Goal: Download file/media

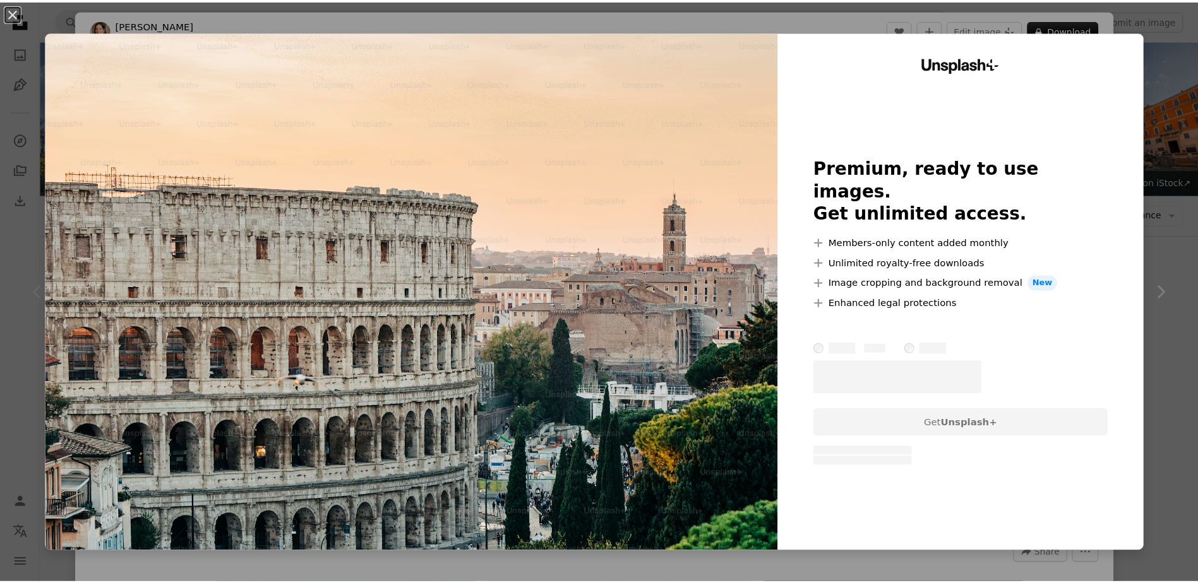
scroll to position [189, 0]
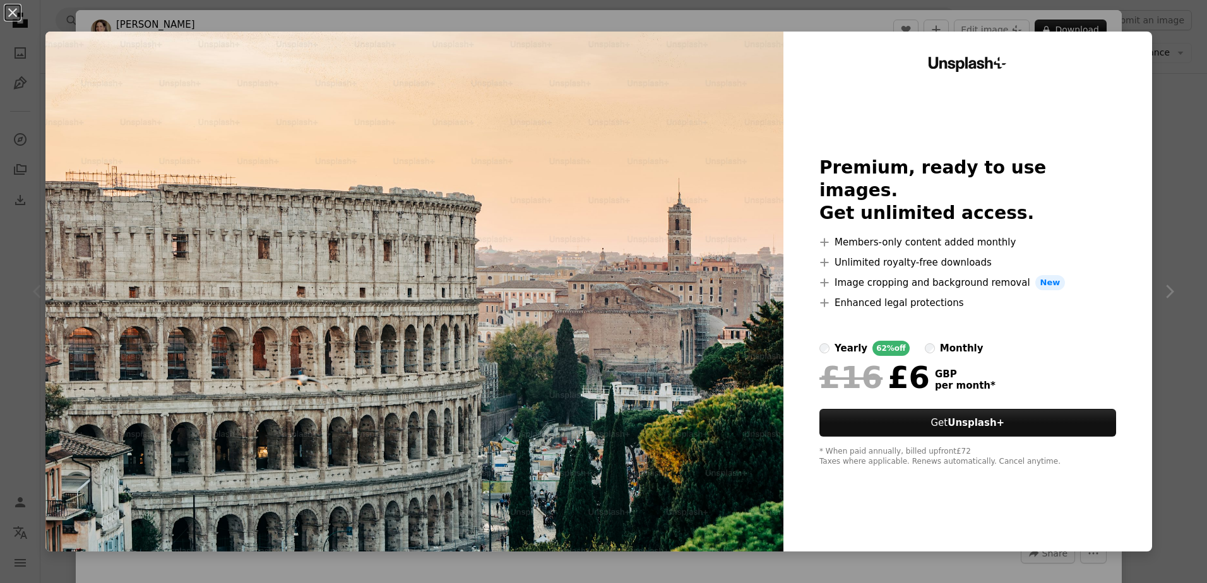
click at [1152, 348] on div "An X shape Unsplash+ Premium, ready to use images. Get unlimited access. A plus…" at bounding box center [603, 291] width 1207 height 583
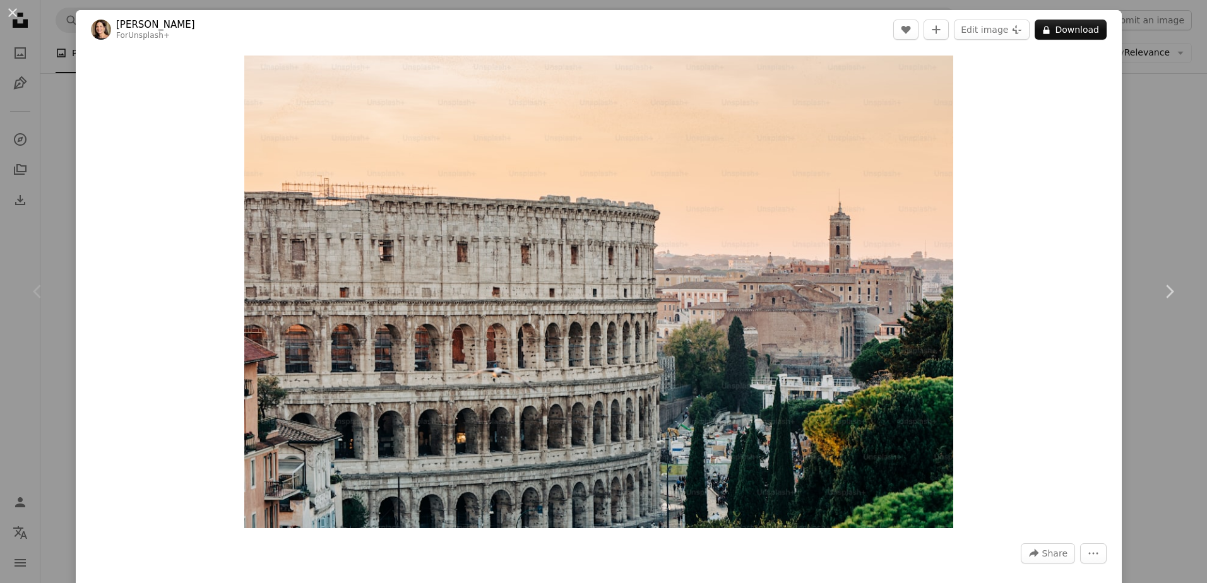
click at [1144, 174] on div "An X shape Chevron left Chevron right [PERSON_NAME][GEOGRAPHIC_DATA] For Unspla…" at bounding box center [603, 291] width 1207 height 583
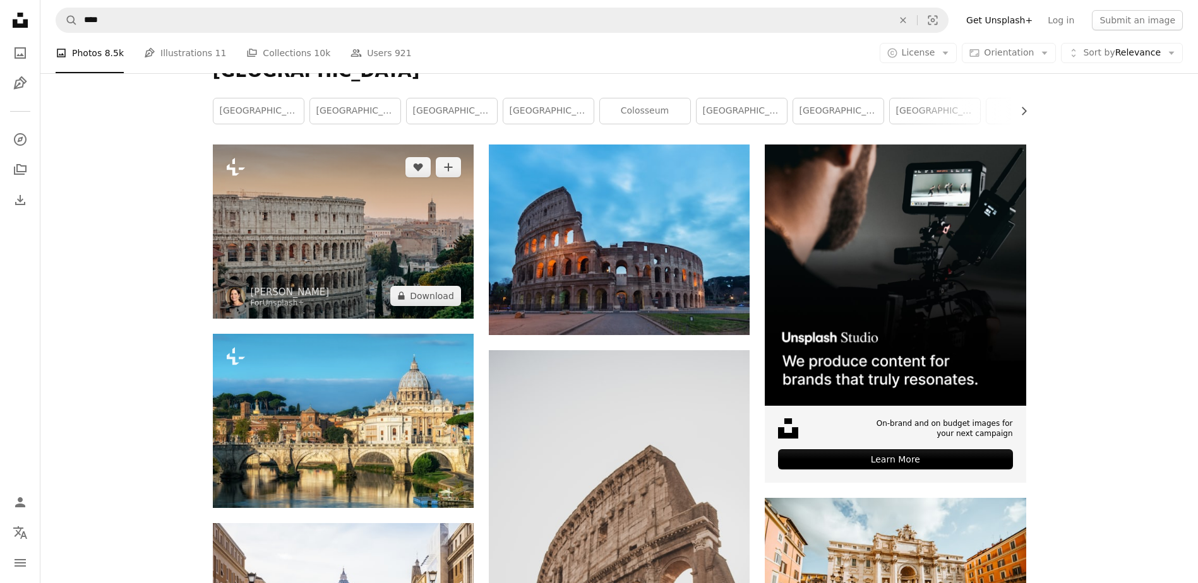
click at [234, 168] on icon at bounding box center [236, 167] width 18 height 18
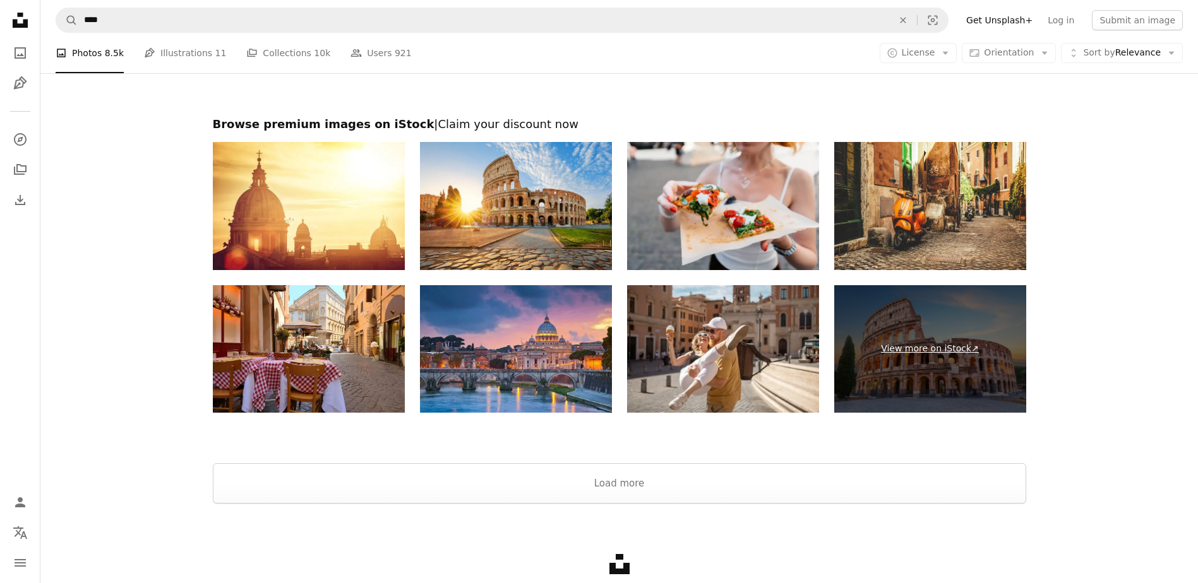
scroll to position [2273, 0]
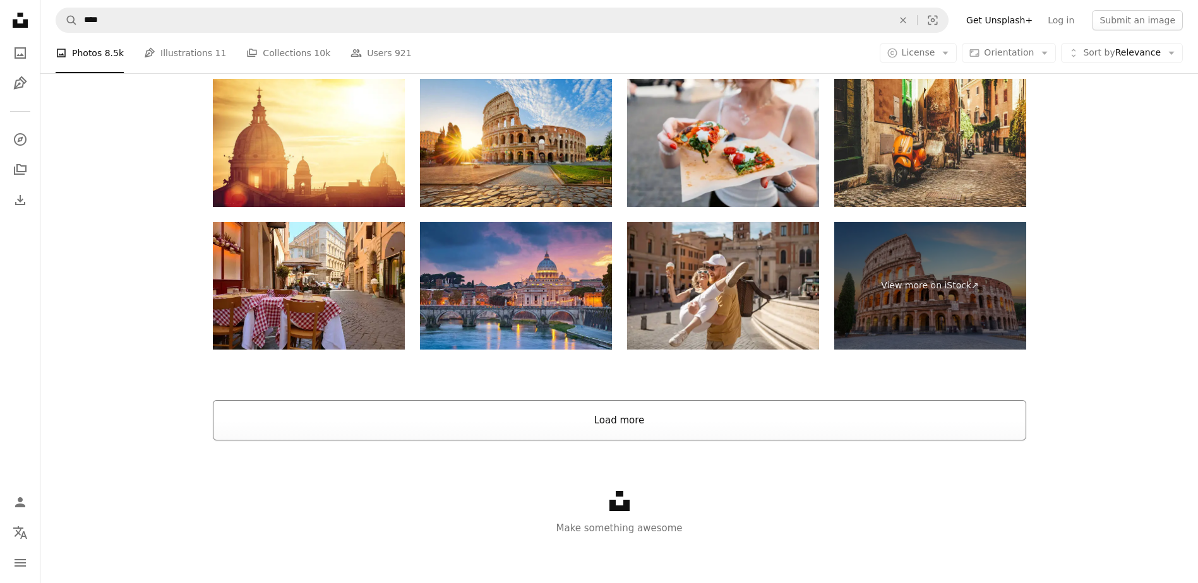
click at [678, 431] on button "Load more" at bounding box center [619, 420] width 813 height 40
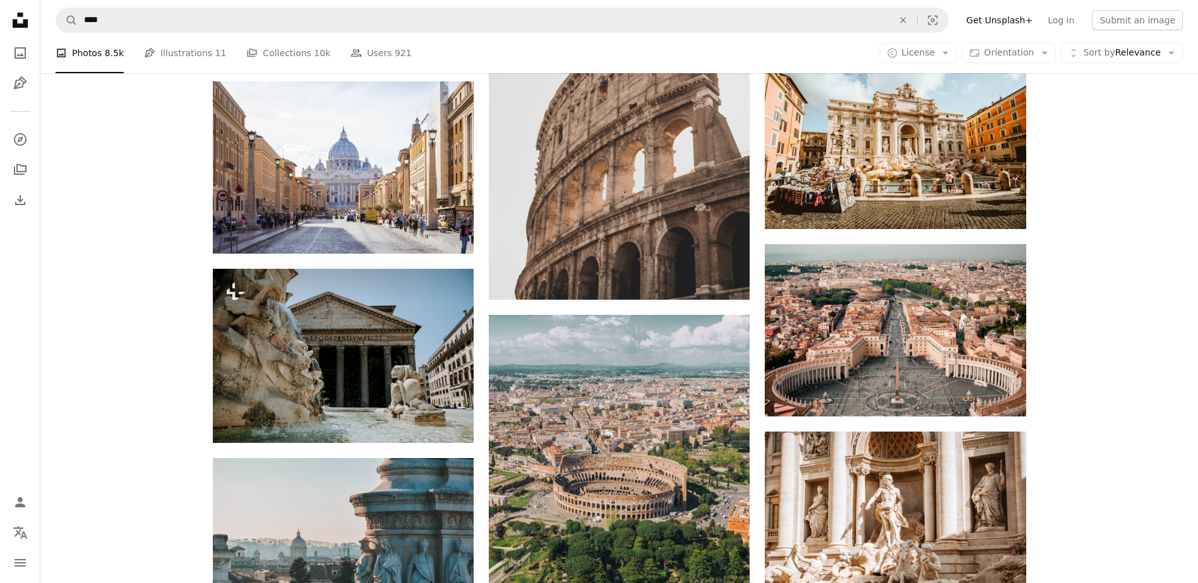
scroll to position [0, 0]
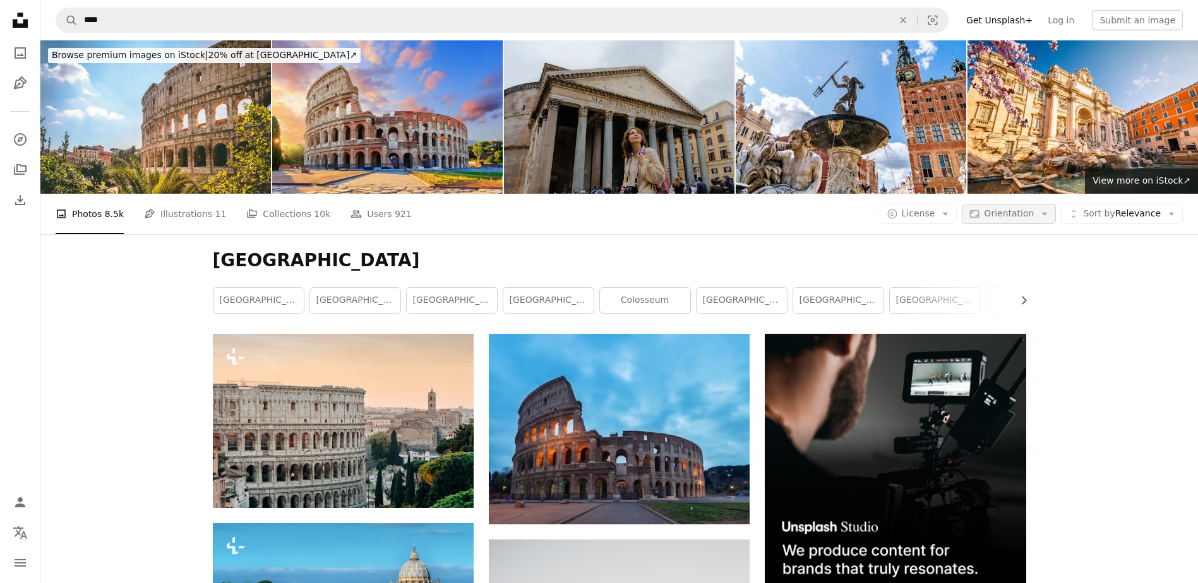
click at [1046, 217] on icon "Arrow down" at bounding box center [1043, 213] width 11 height 11
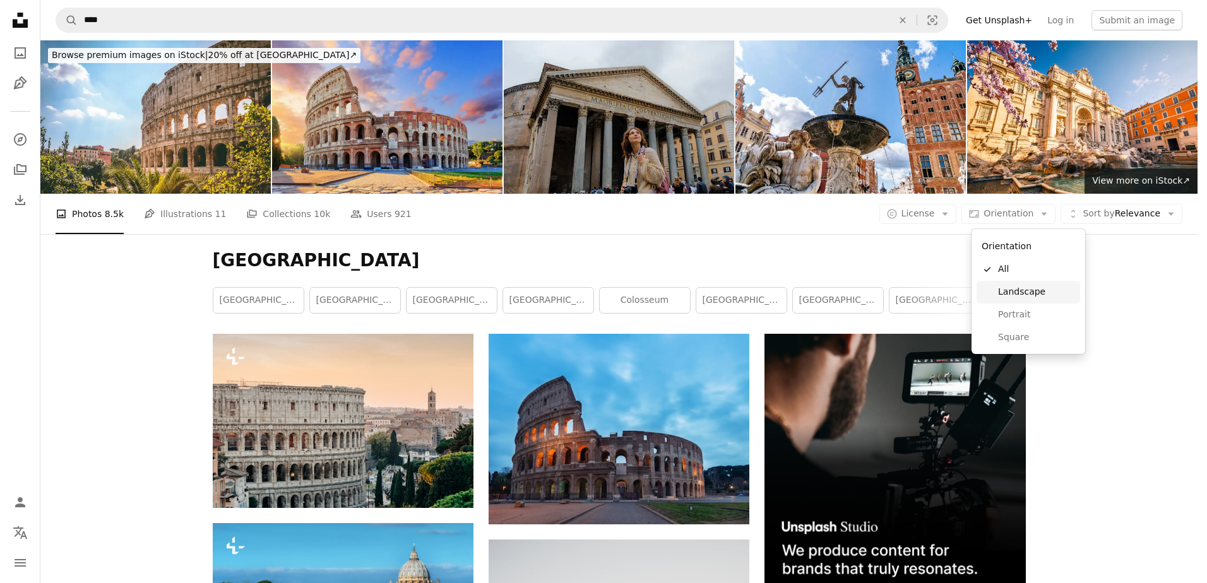
click at [1025, 290] on span "Landscape" at bounding box center [1036, 292] width 77 height 13
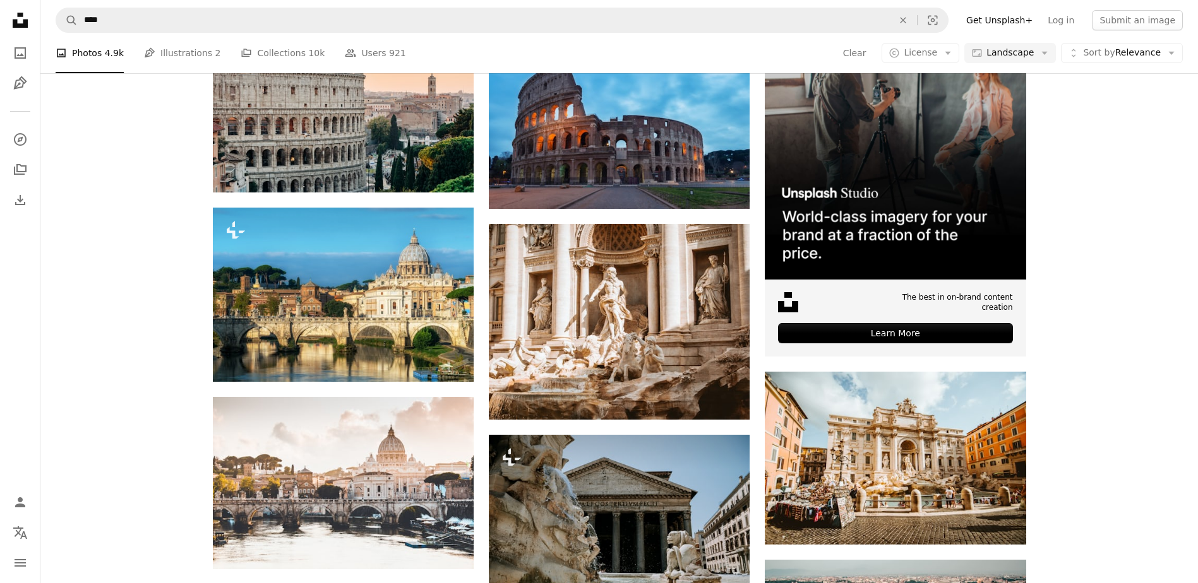
scroll to position [442, 0]
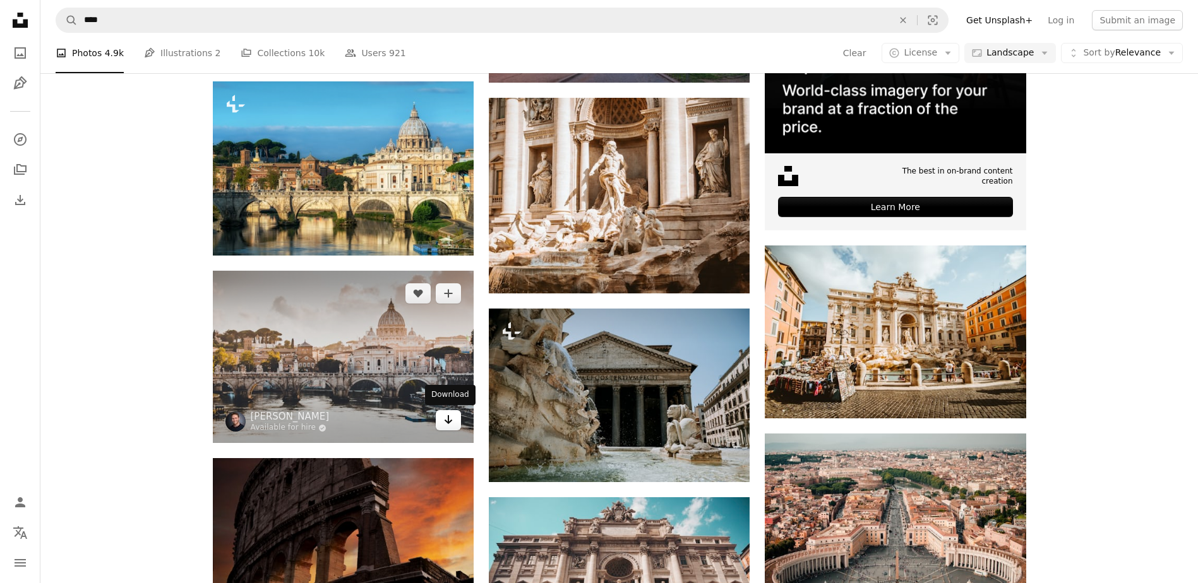
click at [452, 422] on icon "Arrow pointing down" at bounding box center [448, 419] width 10 height 15
